Goal: Information Seeking & Learning: Learn about a topic

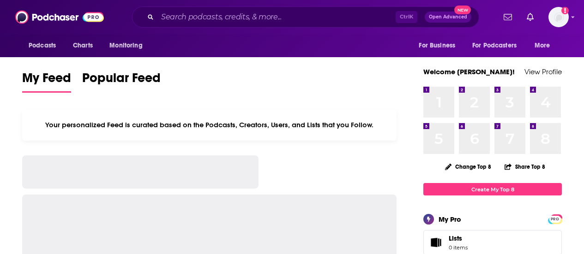
click at [274, 8] on div "Ctrl K Open Advanced New" at bounding box center [305, 16] width 347 height 21
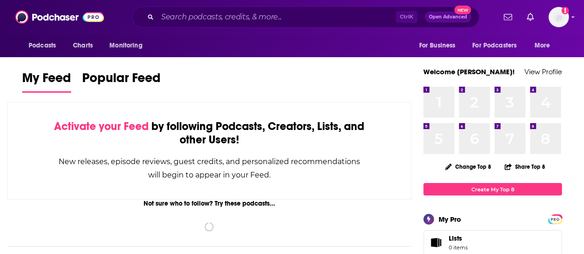
click at [292, 24] on div "Ctrl K Open Advanced New" at bounding box center [305, 16] width 347 height 21
click at [292, 22] on input "Search podcasts, credits, & more..." at bounding box center [276, 17] width 238 height 15
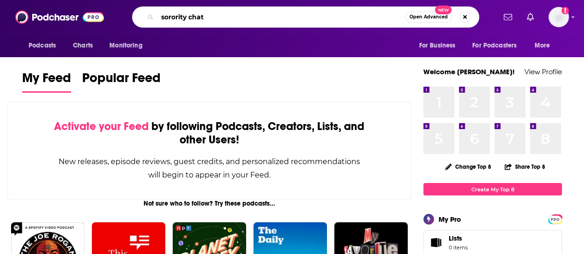
type input "sorority chat"
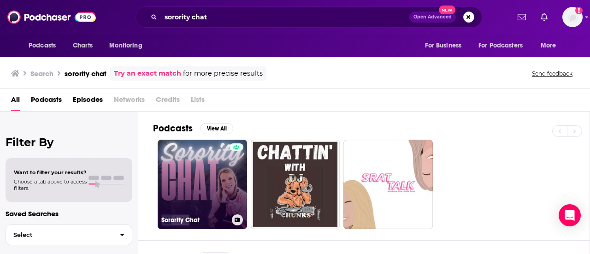
click at [217, 175] on link "Sorority Chat" at bounding box center [202, 184] width 89 height 89
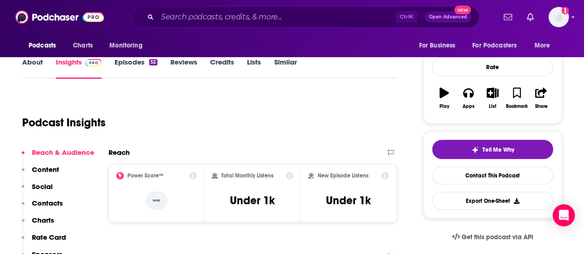
scroll to position [138, 0]
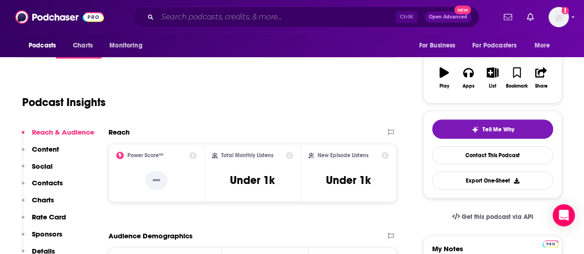
click at [219, 15] on input "Search podcasts, credits, & more..." at bounding box center [276, 17] width 238 height 15
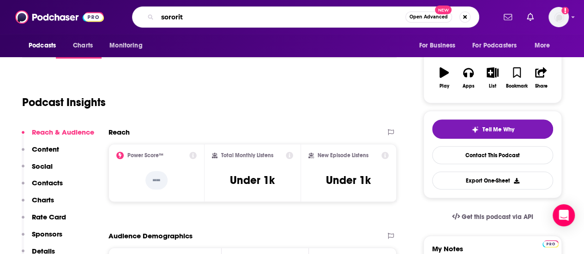
type input "sorority"
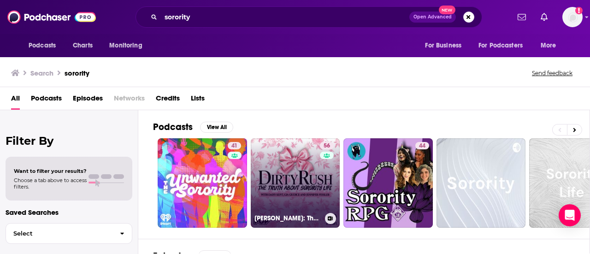
click at [296, 181] on link "56 [PERSON_NAME]: The Truth about Sorority Life" at bounding box center [295, 182] width 89 height 89
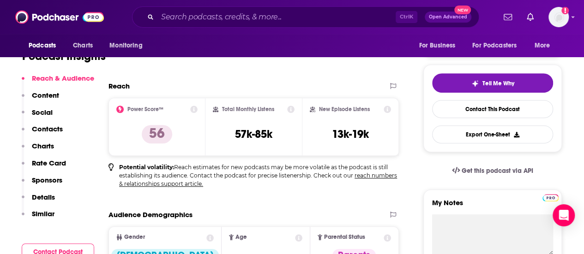
scroll to position [46, 0]
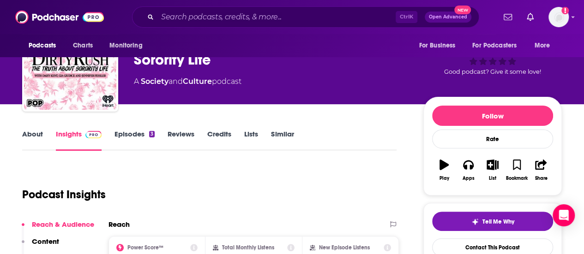
click at [130, 136] on link "Episodes 3" at bounding box center [134, 140] width 40 height 21
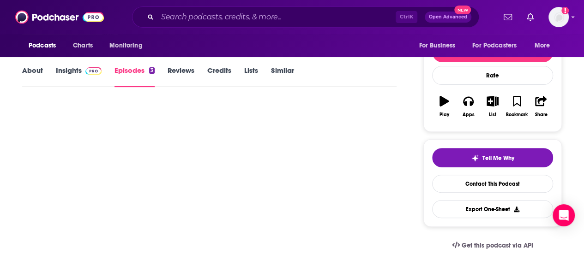
scroll to position [46, 0]
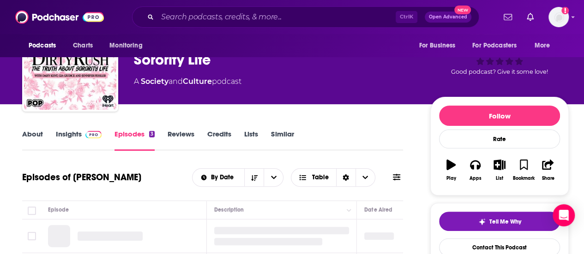
click at [40, 135] on link "About" at bounding box center [32, 140] width 21 height 21
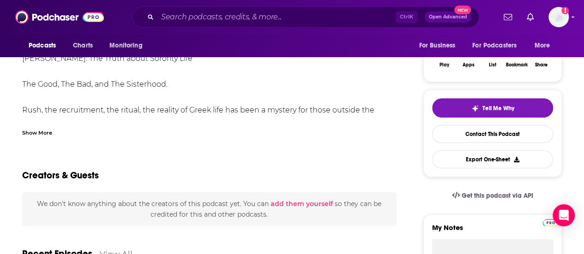
scroll to position [138, 0]
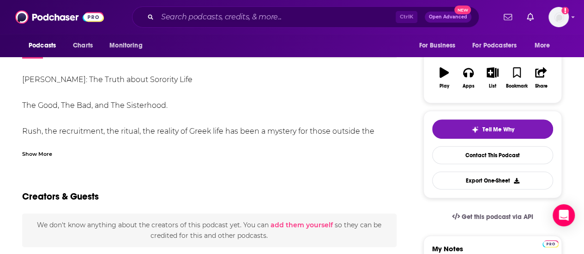
click at [47, 149] on div "Show More" at bounding box center [209, 151] width 374 height 16
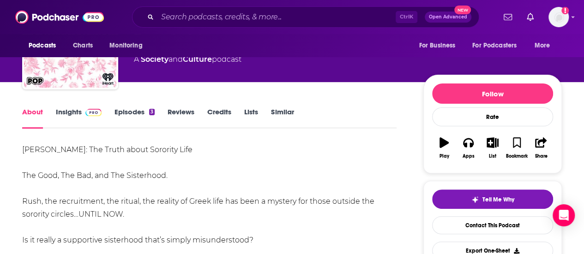
scroll to position [0, 0]
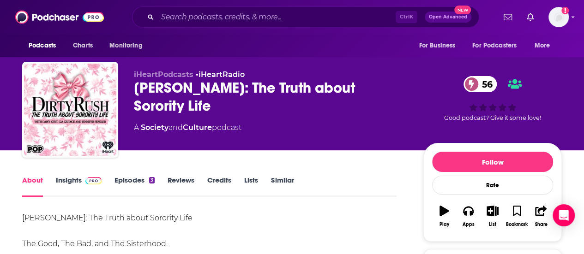
click at [125, 180] on link "Episodes 3" at bounding box center [134, 186] width 40 height 21
